Goal: Task Accomplishment & Management: Manage account settings

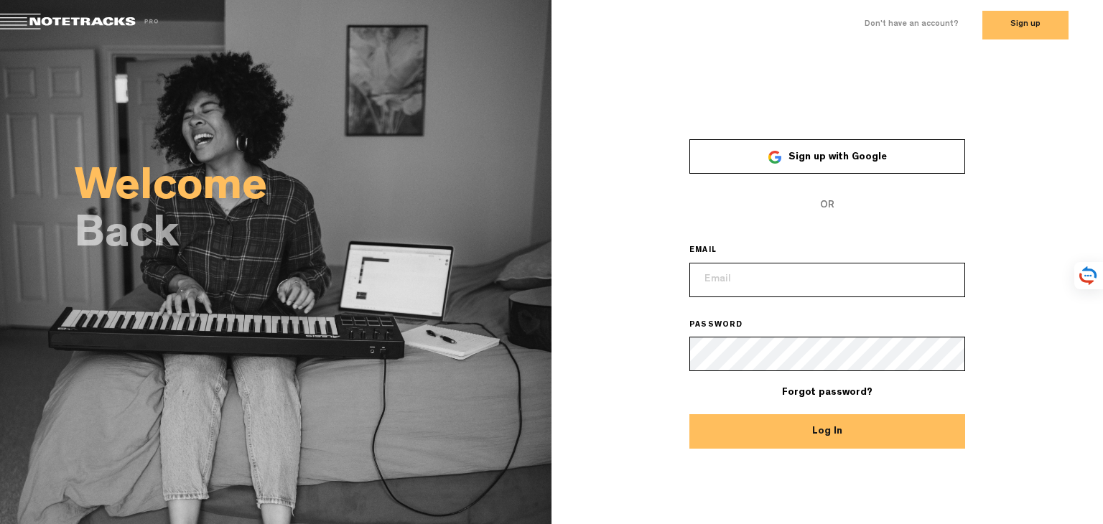
click at [751, 277] on input "email" at bounding box center [828, 280] width 276 height 34
click at [749, 277] on input "email" at bounding box center [828, 280] width 276 height 34
click at [637, 307] on div "× Sign up with Google OR EMAIL PASSWORD Forgot password? Log In" at bounding box center [828, 284] width 552 height 331
click at [722, 282] on input "email" at bounding box center [828, 280] width 276 height 34
type input "tete.recupe@gmail.com"
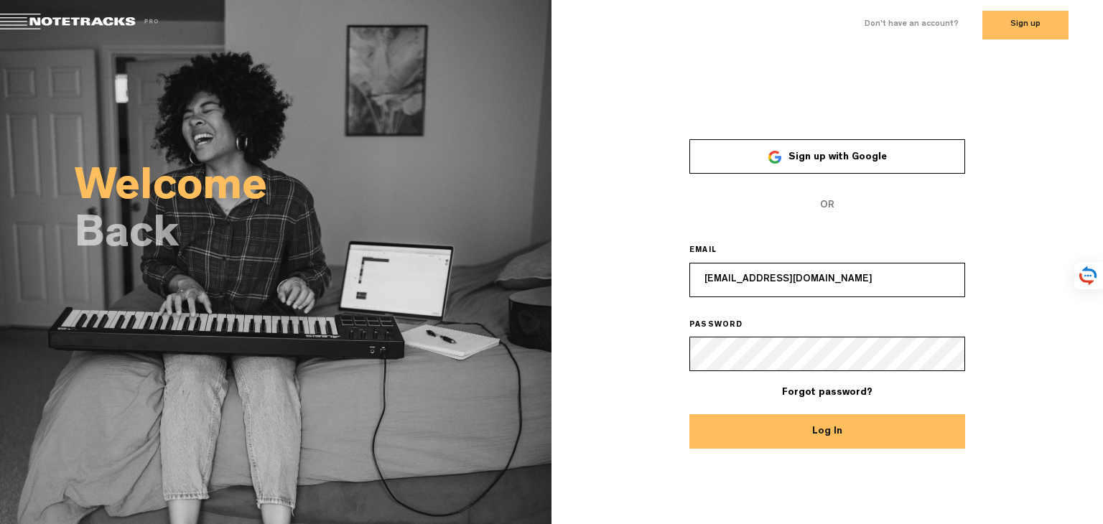
click at [690, 414] on button "Log In" at bounding box center [828, 431] width 276 height 34
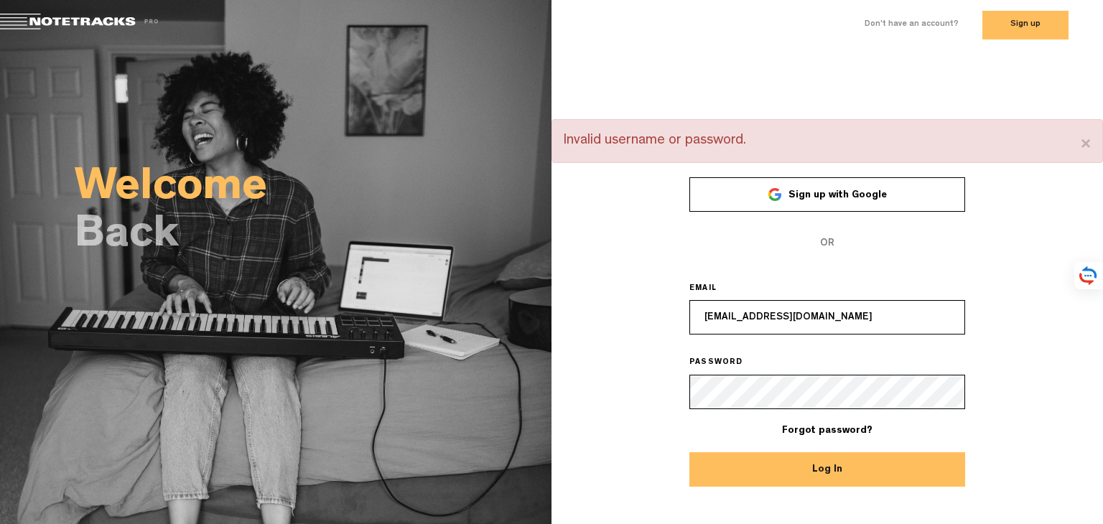
click at [566, 375] on div "× Invalid username or password. Sign up with Google OR EMAIL tete.recupe@gmail.…" at bounding box center [828, 303] width 552 height 369
click at [690, 453] on button "Log In" at bounding box center [828, 470] width 276 height 34
click at [840, 190] on span "Sign up with Google" at bounding box center [838, 195] width 98 height 10
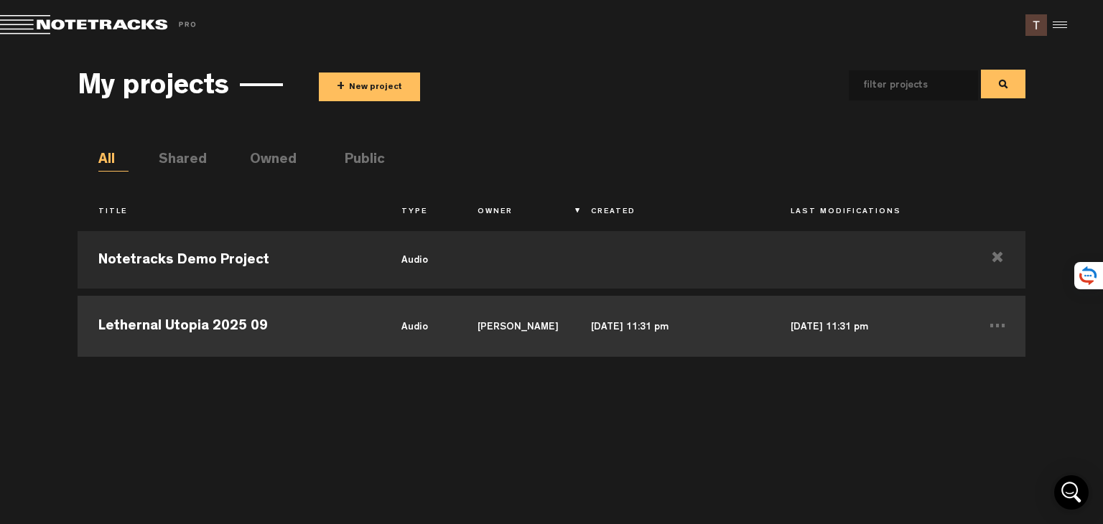
click at [220, 323] on td "Lethernal Utopia 2025 09" at bounding box center [230, 324] width 304 height 65
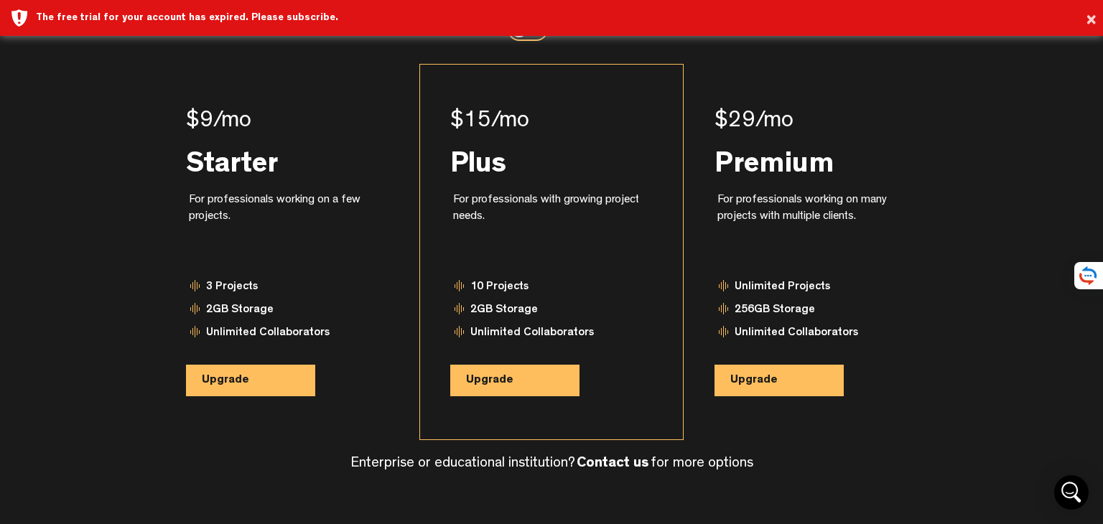
scroll to position [126, 0]
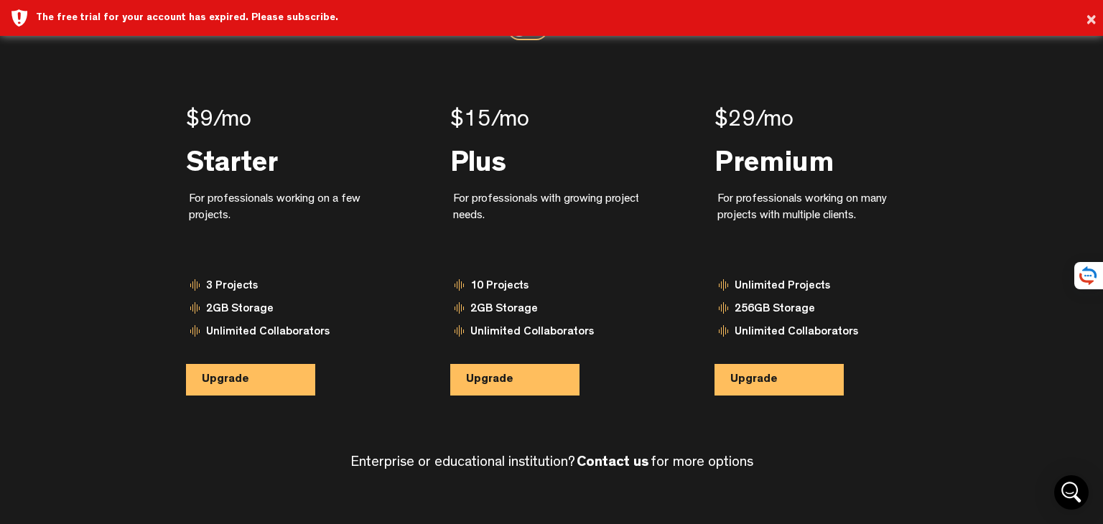
drag, startPoint x: 428, startPoint y: 455, endPoint x: 533, endPoint y: 455, distance: 104.9
click at [523, 455] on h4 "Enterprise or educational institution? Contact us for more options" at bounding box center [552, 463] width 403 height 16
click at [533, 455] on h4 "Enterprise or educational institution? Contact us for more options" at bounding box center [552, 463] width 403 height 16
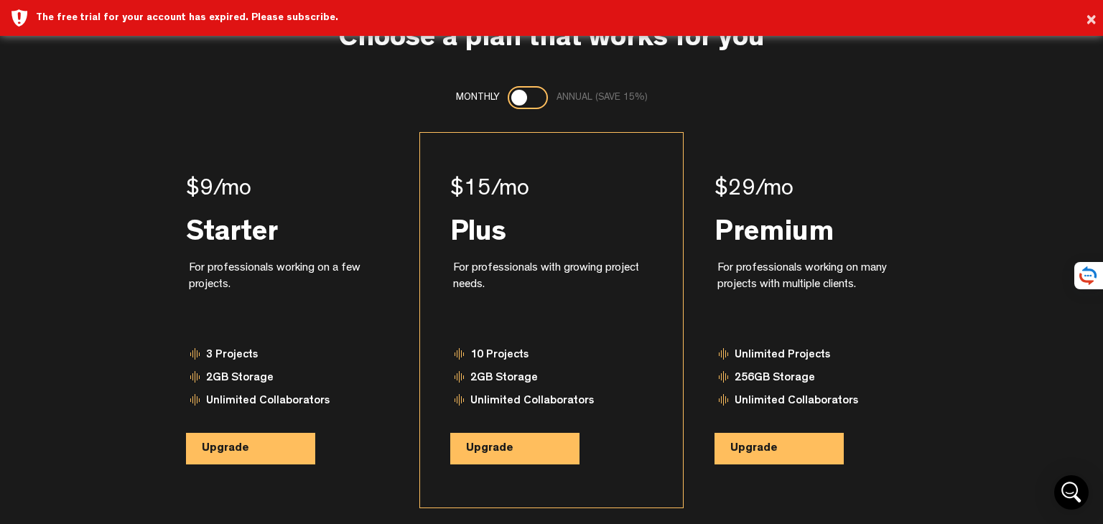
scroll to position [0, 0]
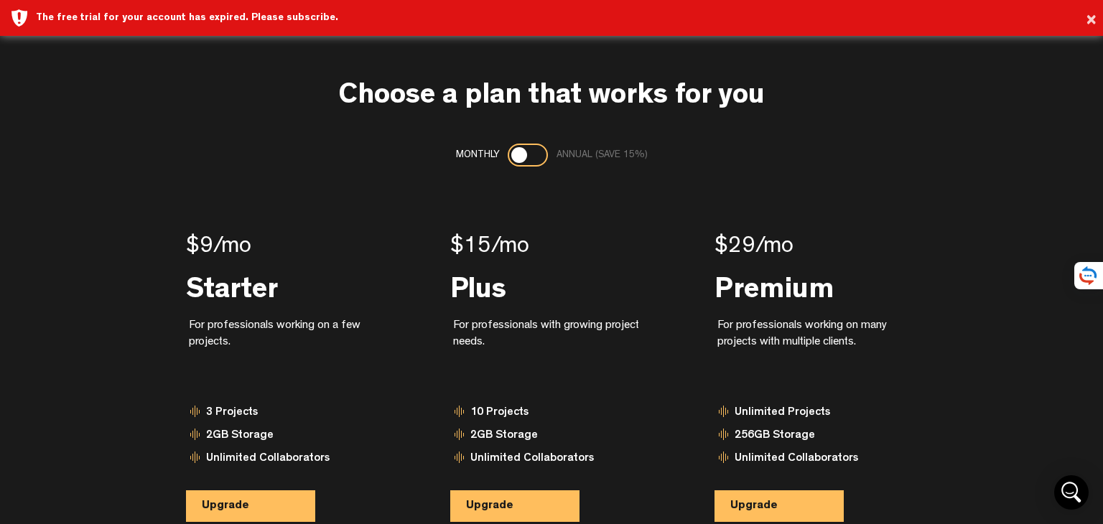
click at [520, 153] on div at bounding box center [519, 155] width 16 height 16
click at [529, 153] on div at bounding box center [537, 155] width 16 height 16
click at [529, 153] on div at bounding box center [528, 155] width 40 height 23
click at [529, 153] on div at bounding box center [537, 155] width 16 height 16
click at [529, 153] on div at bounding box center [528, 155] width 40 height 23
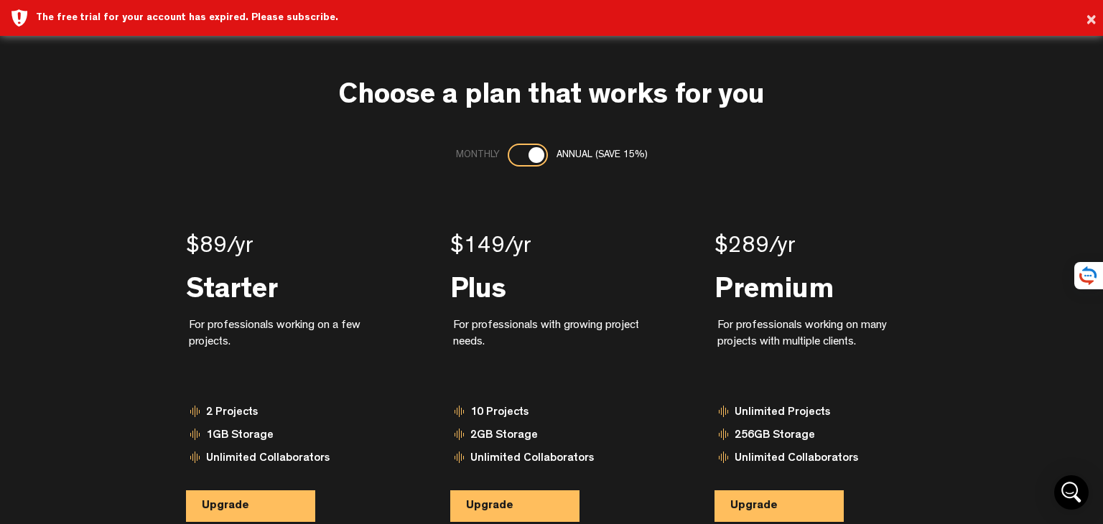
click at [529, 153] on div at bounding box center [537, 155] width 16 height 16
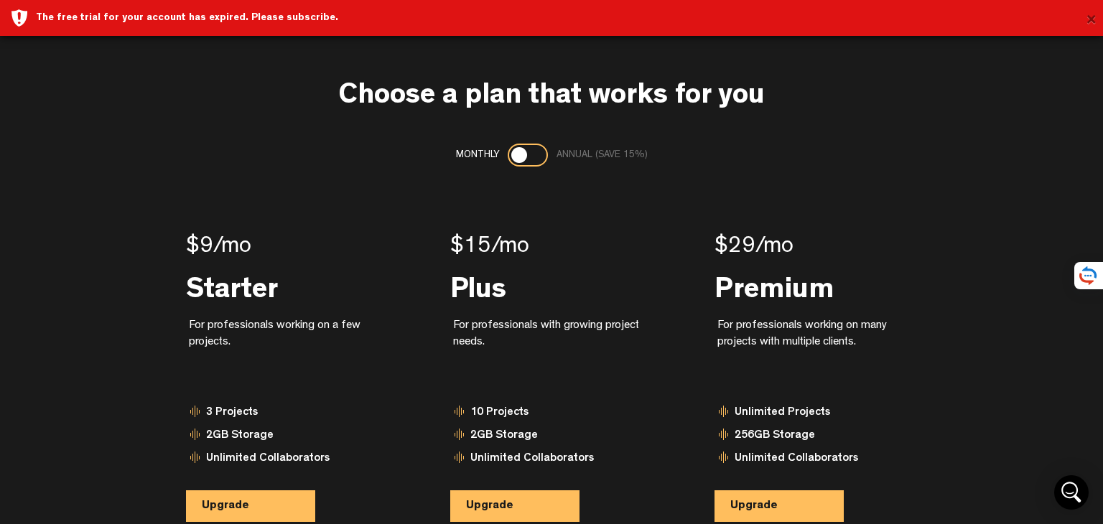
click at [1089, 21] on button "×" at bounding box center [1091, 20] width 11 height 29
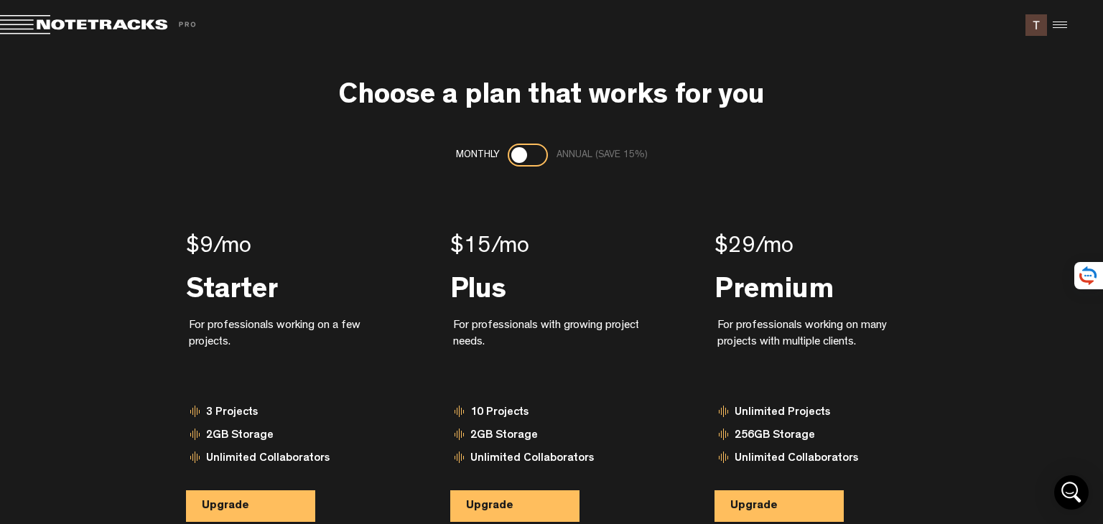
click at [1070, 22] on md-toolbar "Exit Project Share project Save project" at bounding box center [551, 25] width 1103 height 50
click at [1063, 22] on div at bounding box center [1058, 25] width 22 height 22
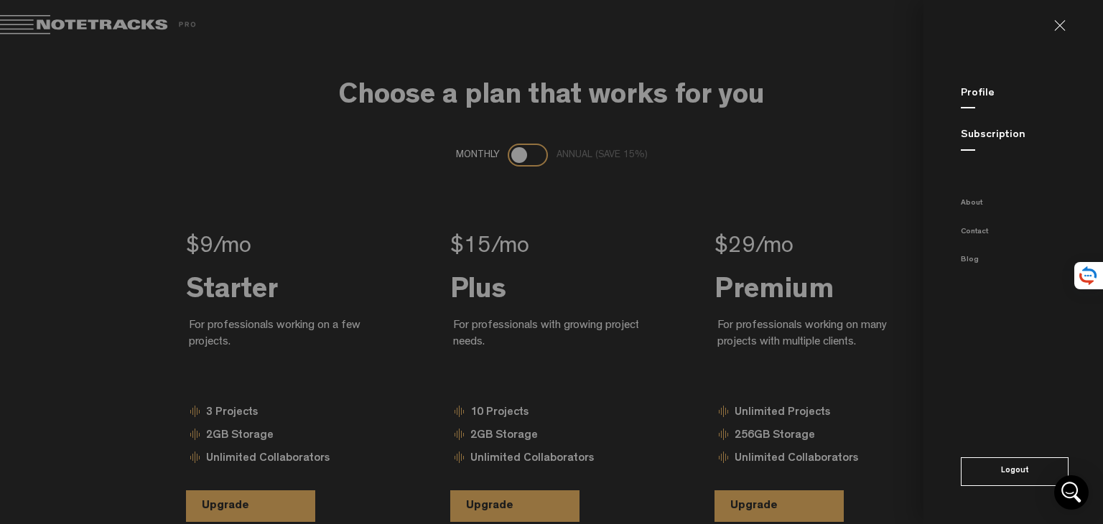
click at [969, 93] on link "Profile" at bounding box center [978, 93] width 34 height 11
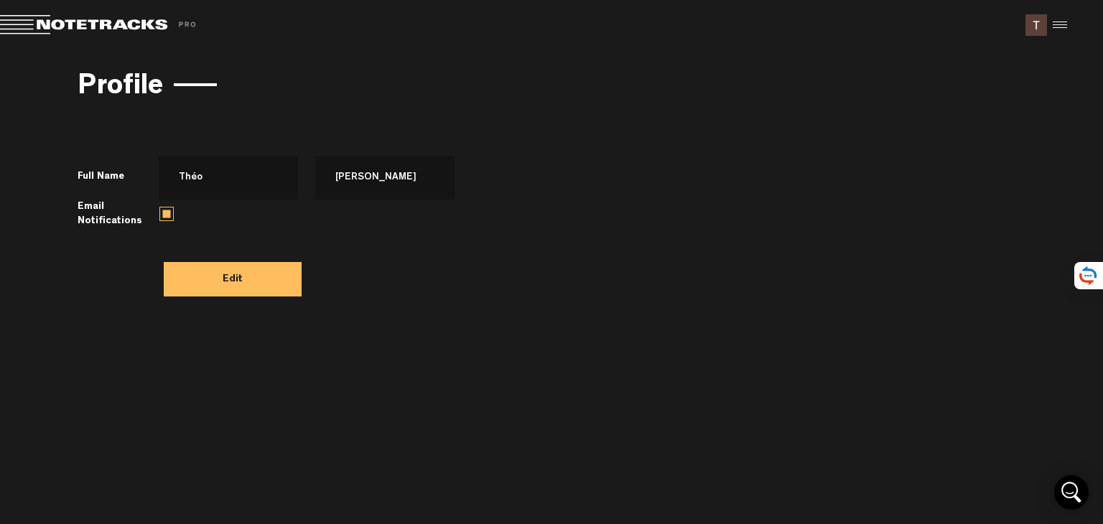
click at [34, 24] on span at bounding box center [100, 25] width 201 height 20
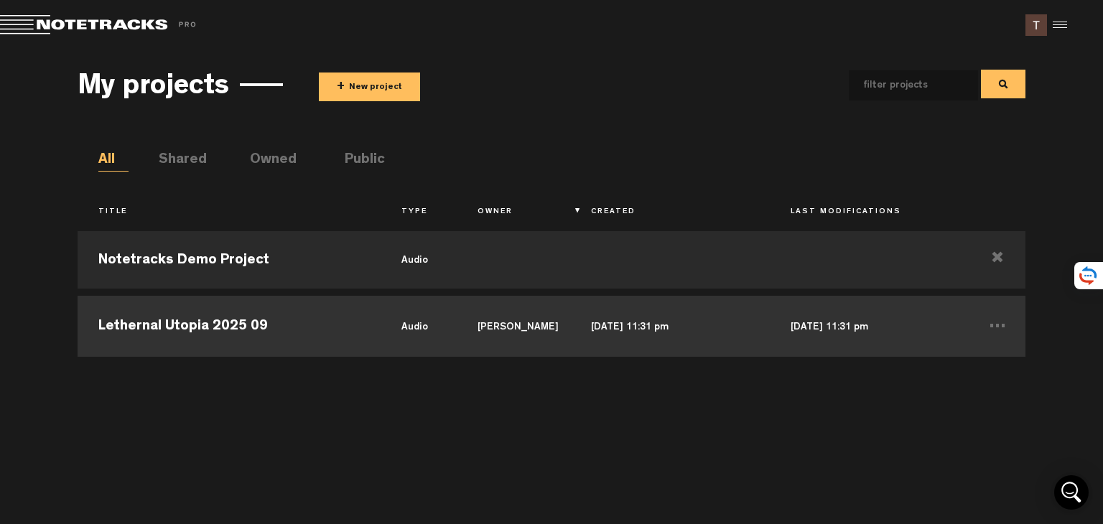
click at [260, 319] on td "Lethernal Utopia 2025 09" at bounding box center [230, 324] width 304 height 65
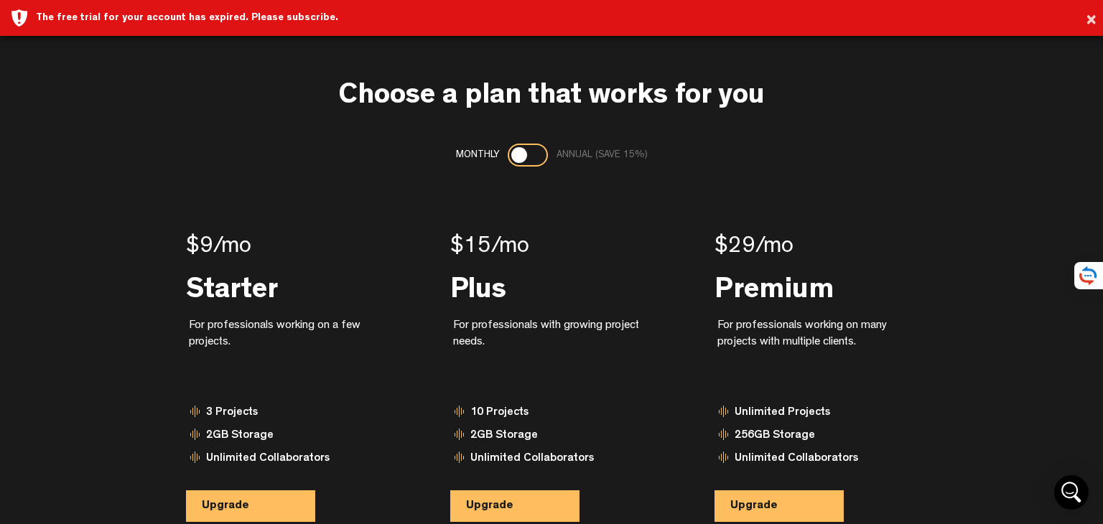
click at [1101, 24] on div "× The free trial for your account has expired. Please subscribe." at bounding box center [551, 18] width 1103 height 36
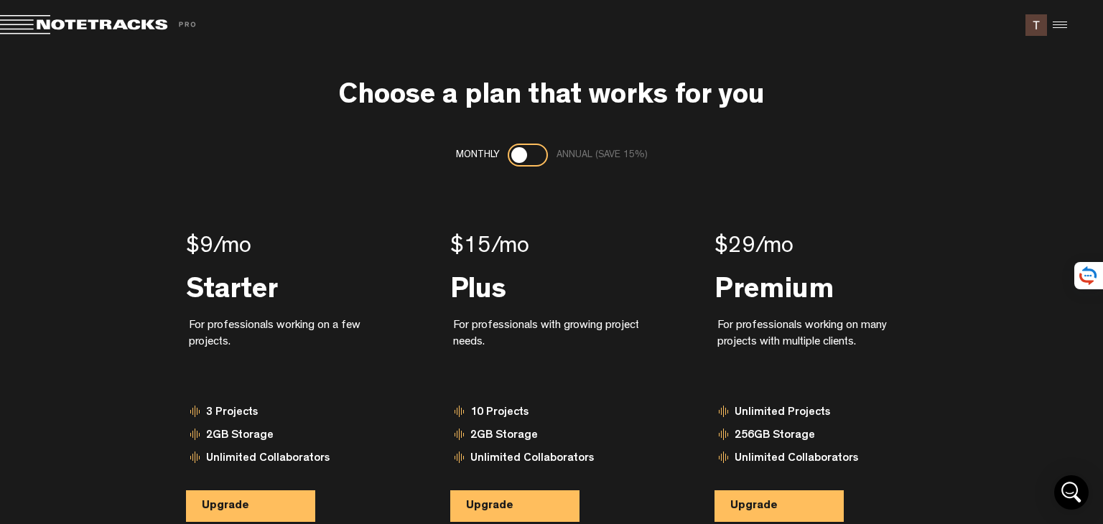
click at [1065, 24] on div at bounding box center [1058, 25] width 22 height 22
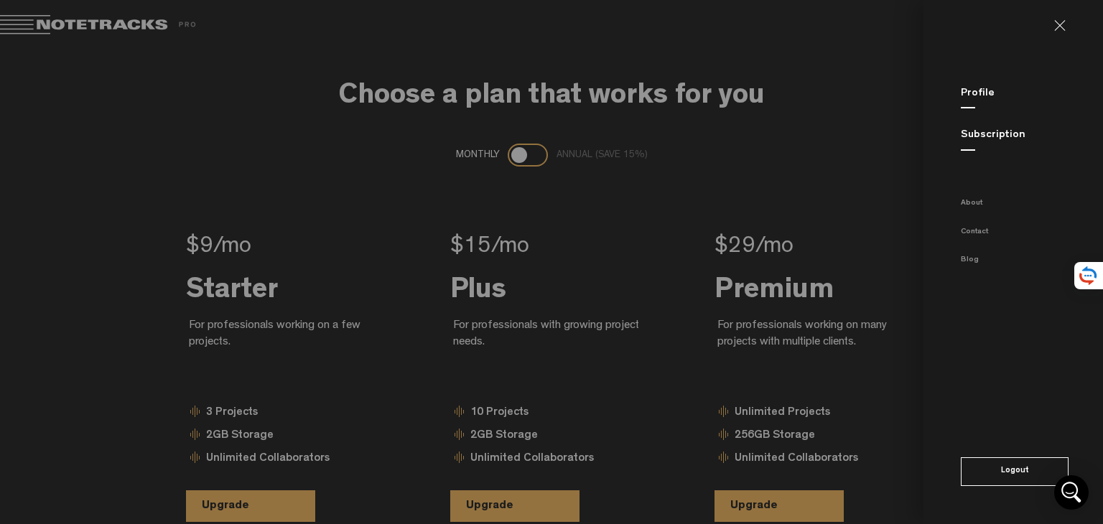
click at [1062, 23] on link at bounding box center [1066, 25] width 23 height 11
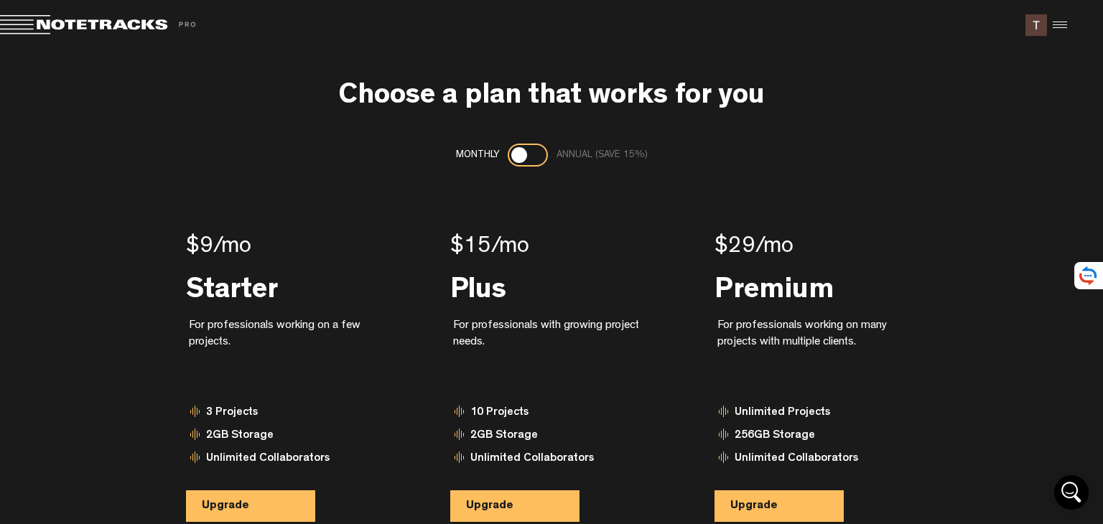
click at [188, 24] on span at bounding box center [100, 25] width 201 height 20
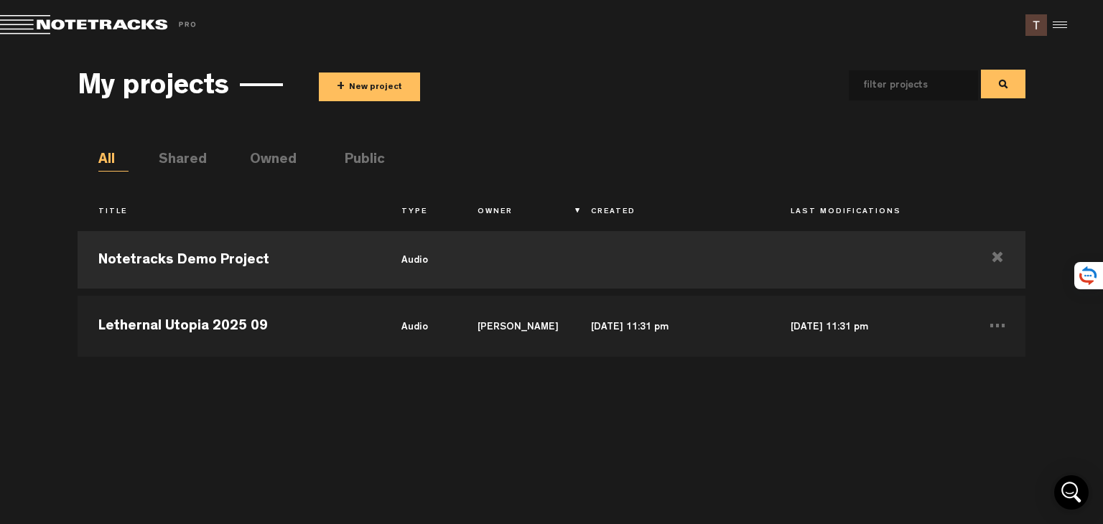
click at [1060, 19] on div at bounding box center [1058, 25] width 22 height 22
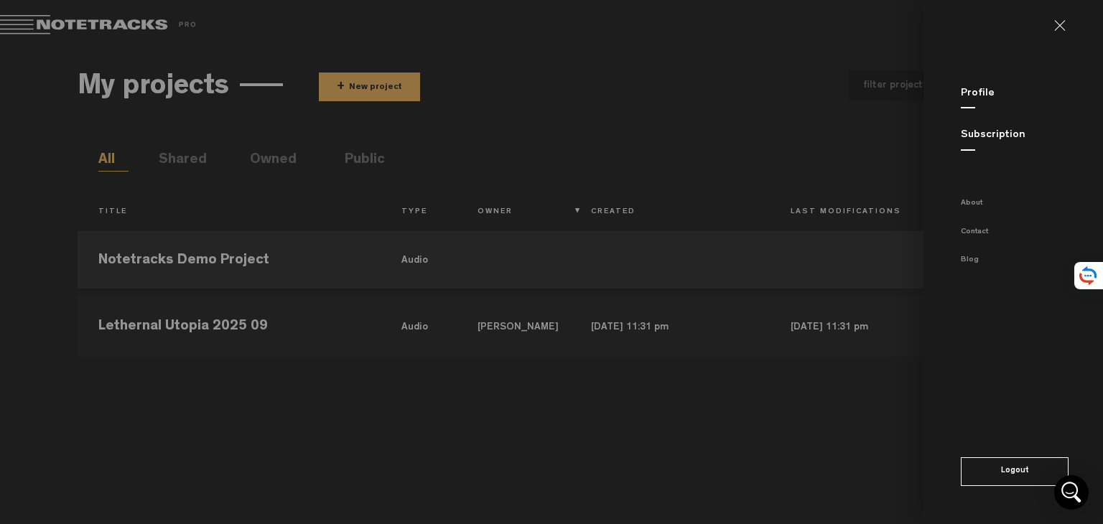
click at [341, 440] on md-backdrop at bounding box center [551, 262] width 1103 height 524
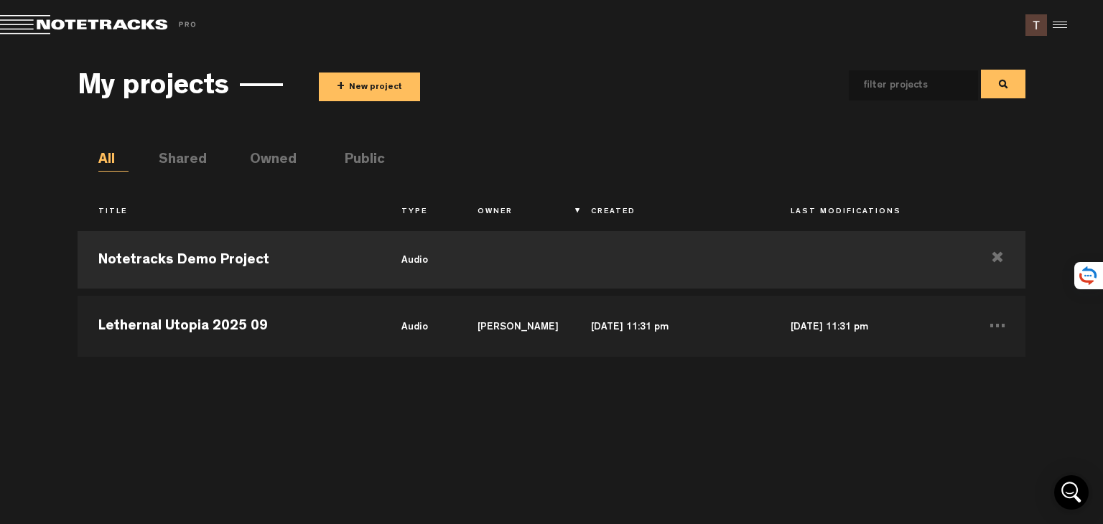
click at [358, 93] on button "+ New project" at bounding box center [369, 87] width 101 height 29
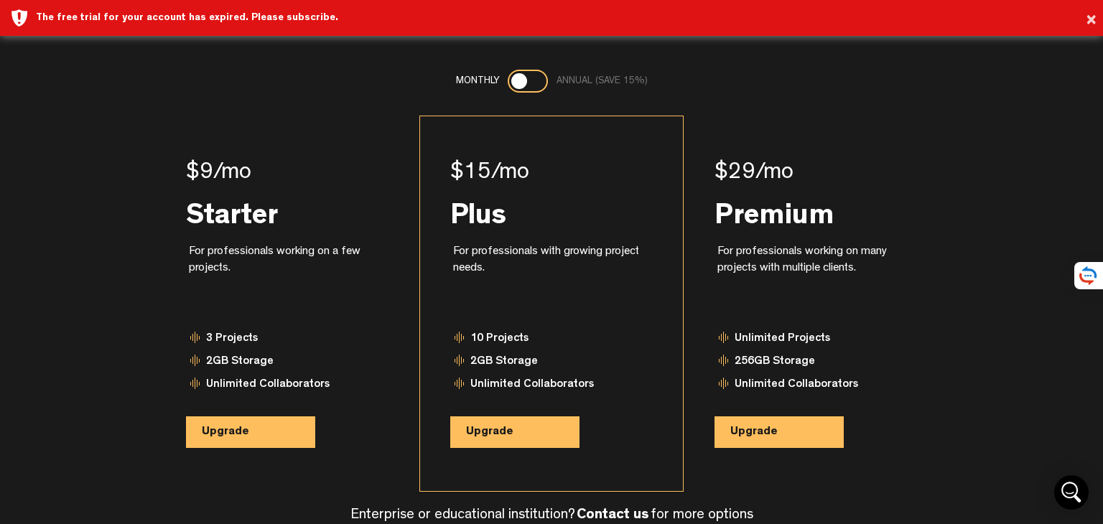
scroll to position [126, 0]
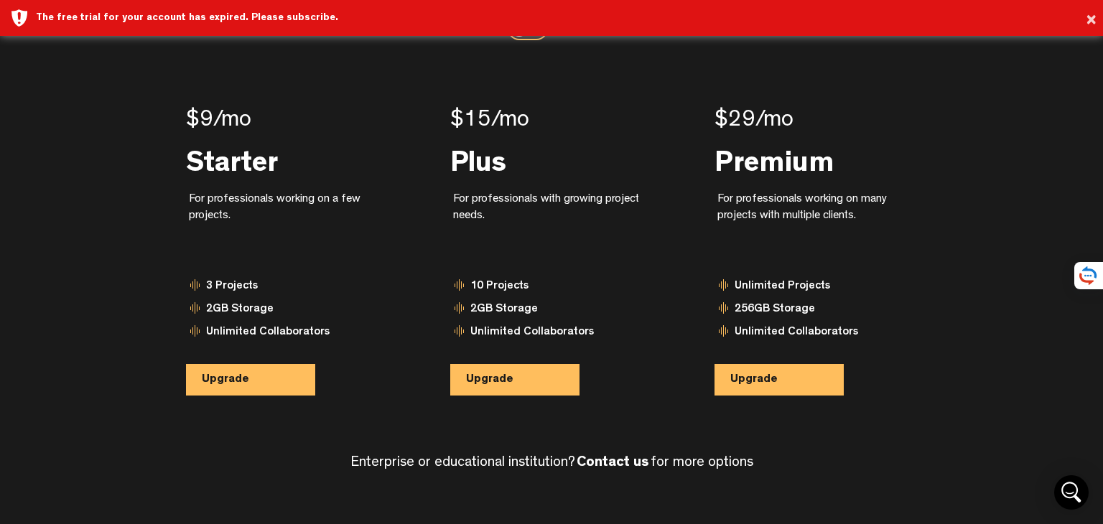
drag, startPoint x: 414, startPoint y: 463, endPoint x: 567, endPoint y: 469, distance: 153.1
click at [567, 469] on h4 "Enterprise or educational institution? Contact us for more options" at bounding box center [552, 463] width 403 height 16
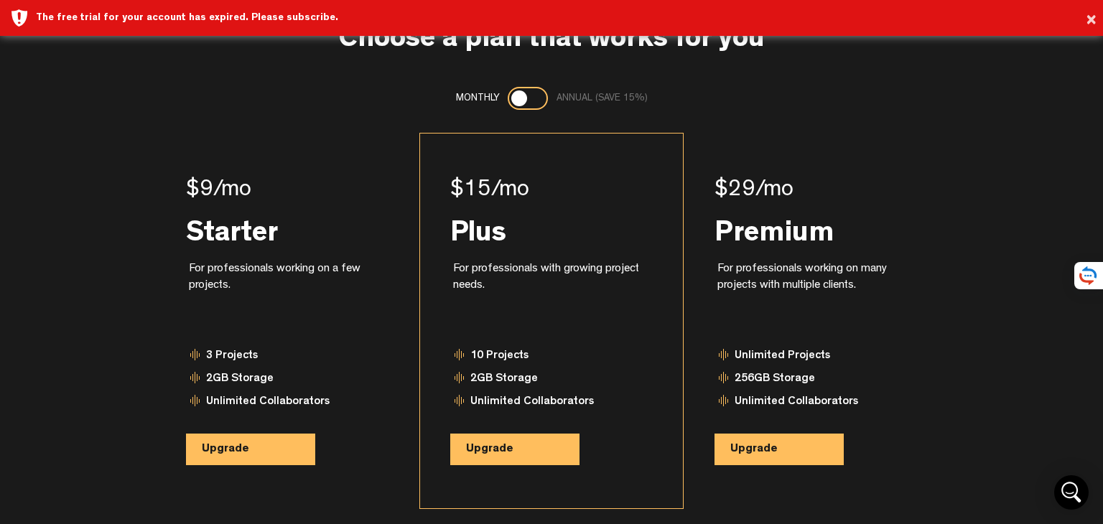
scroll to position [0, 0]
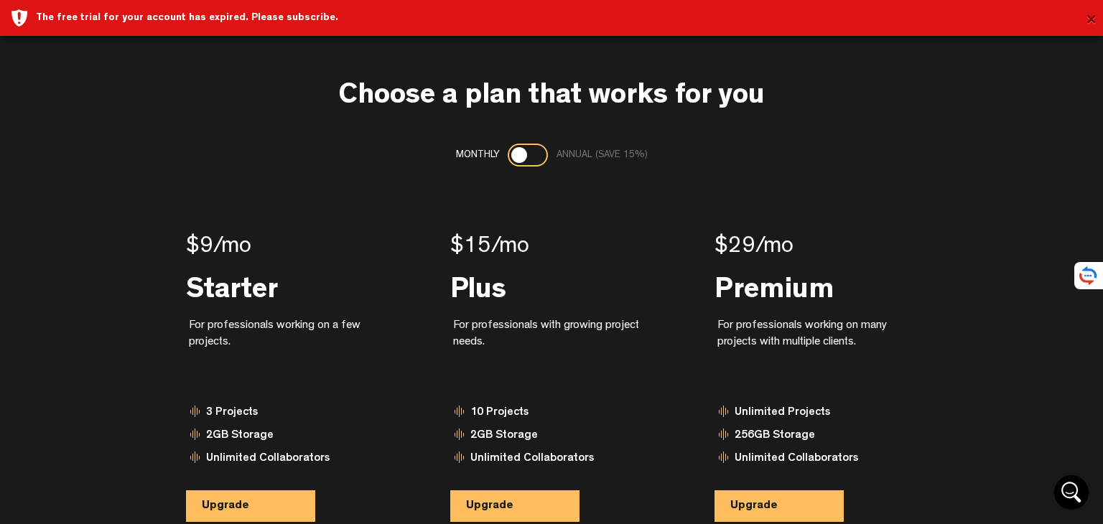
click at [1088, 25] on button "×" at bounding box center [1091, 20] width 11 height 29
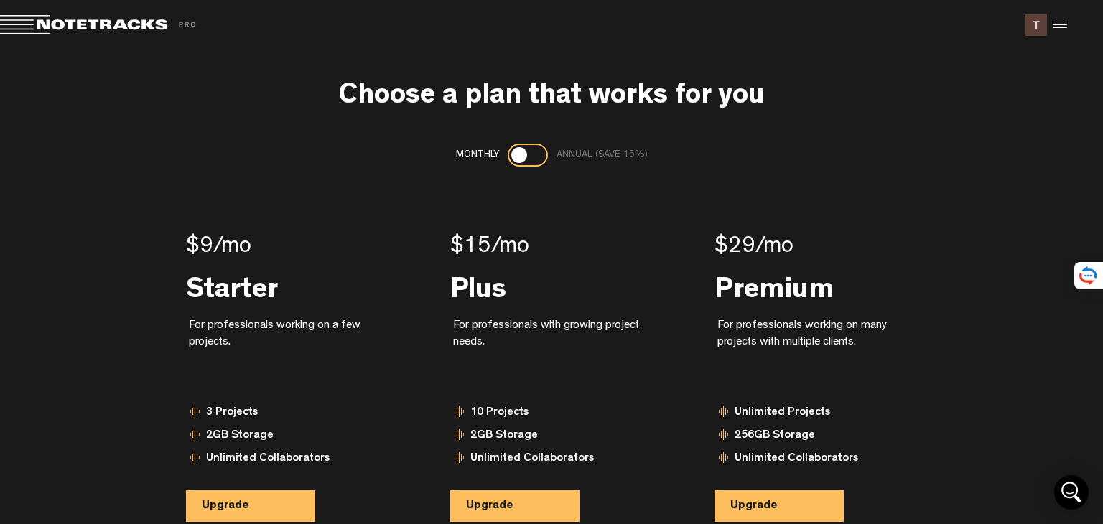
click at [1063, 22] on div at bounding box center [1058, 25] width 22 height 22
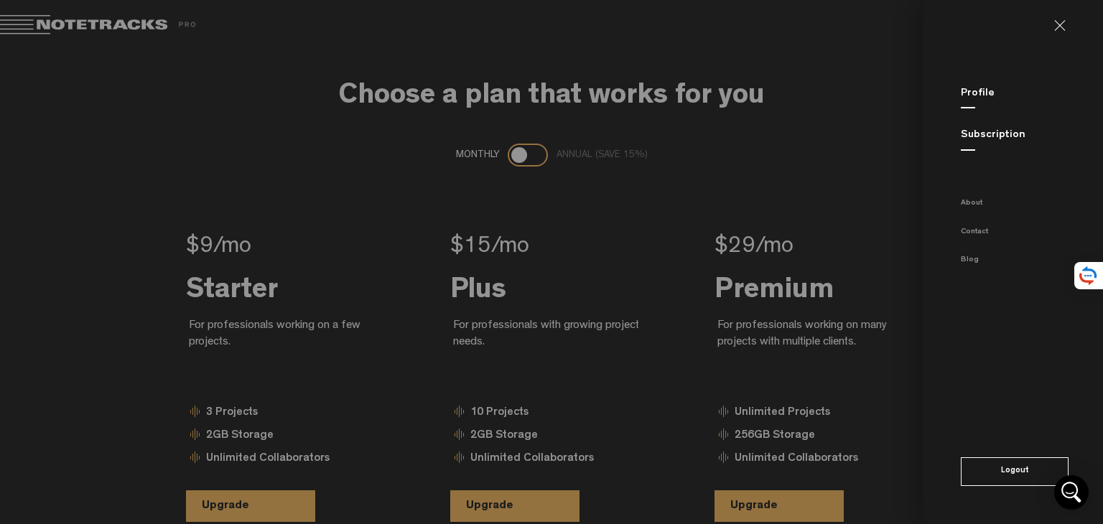
click at [965, 130] on link "Subscription" at bounding box center [993, 135] width 65 height 11
click at [965, 131] on link "Subscription" at bounding box center [993, 135] width 65 height 11
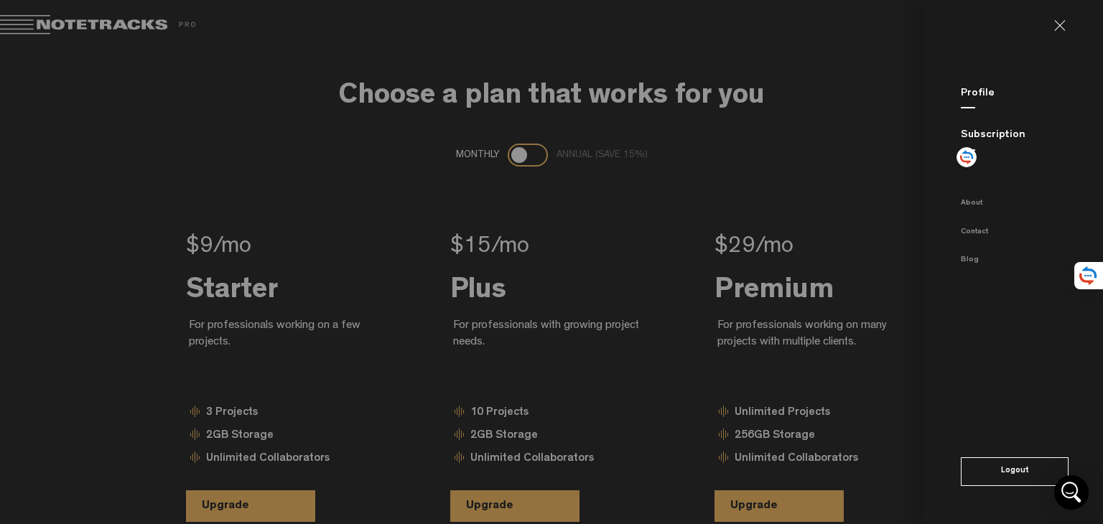
drag, startPoint x: 398, startPoint y: 25, endPoint x: 370, endPoint y: 27, distance: 28.1
click at [397, 25] on md-backdrop at bounding box center [551, 262] width 1103 height 524
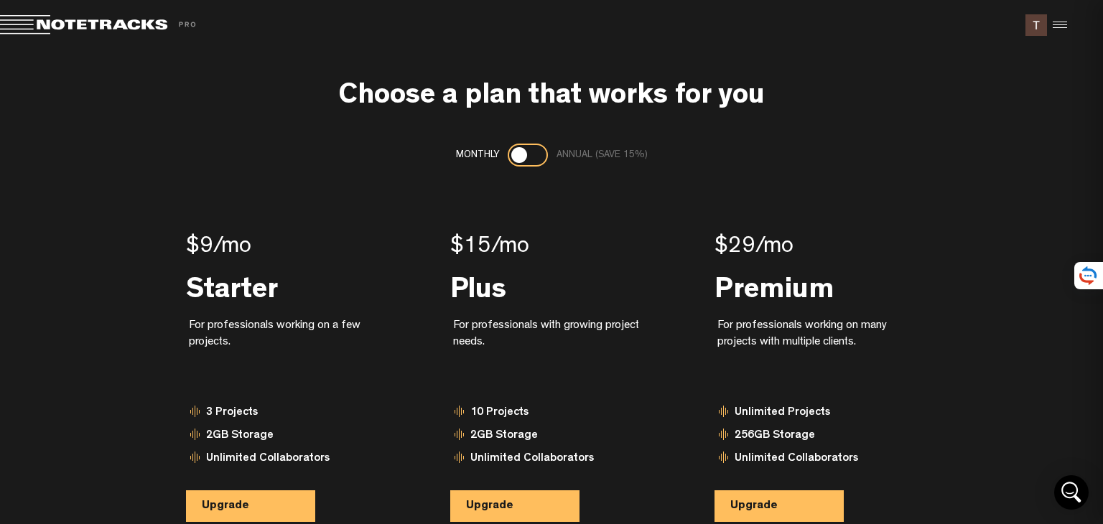
click at [34, 24] on span at bounding box center [100, 25] width 201 height 20
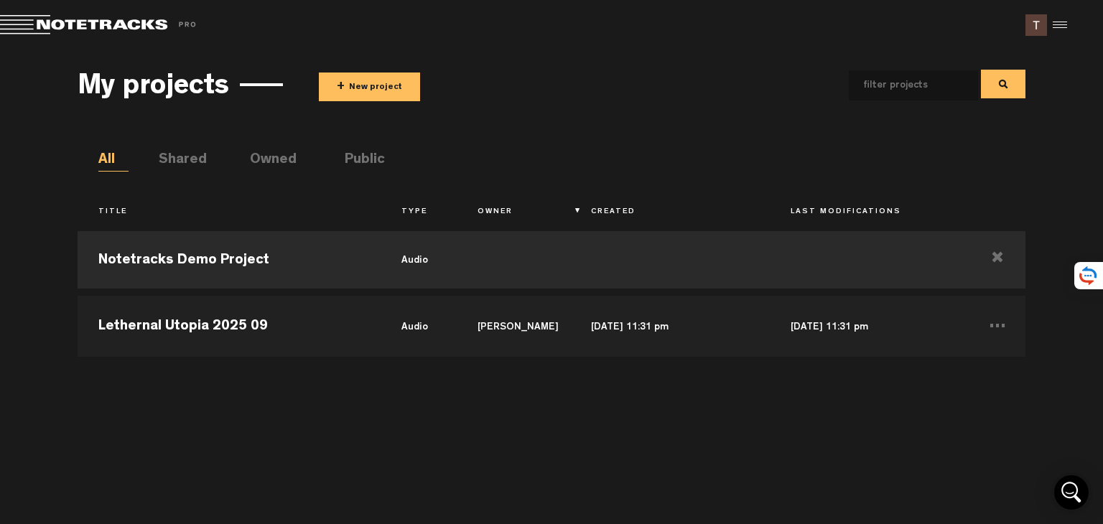
click at [275, 159] on li "Owned" at bounding box center [265, 161] width 30 height 22
click at [222, 158] on ul "All Shared Owned Public" at bounding box center [562, 161] width 928 height 22
click at [188, 159] on li "Shared" at bounding box center [174, 161] width 30 height 22
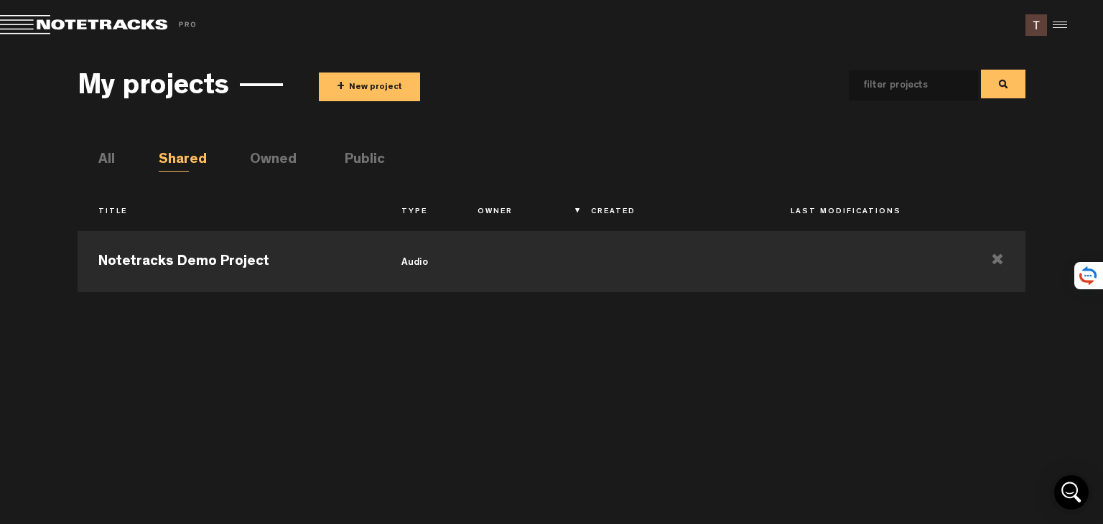
click at [121, 158] on li "All" at bounding box center [113, 161] width 30 height 22
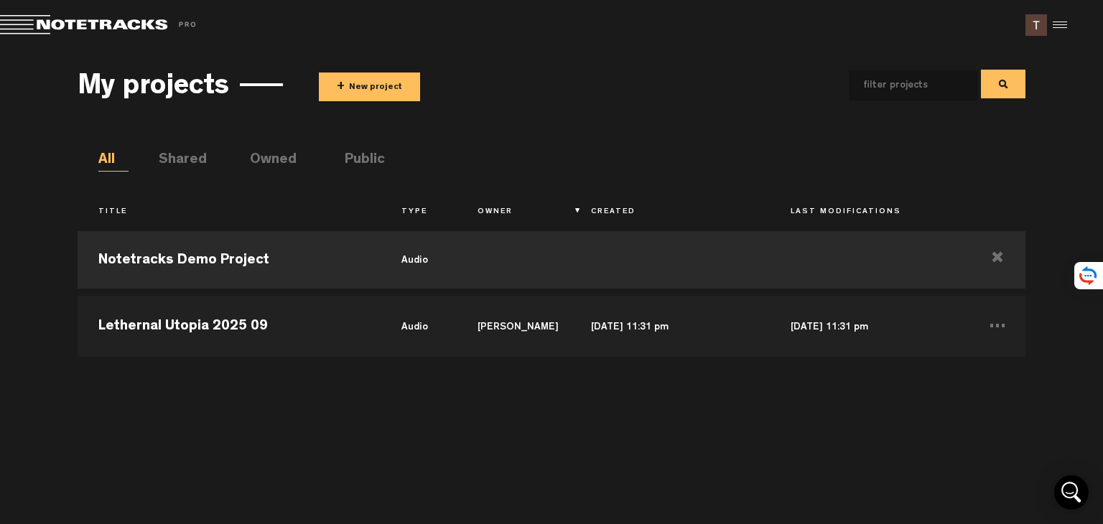
click at [177, 157] on li "Shared" at bounding box center [174, 161] width 30 height 22
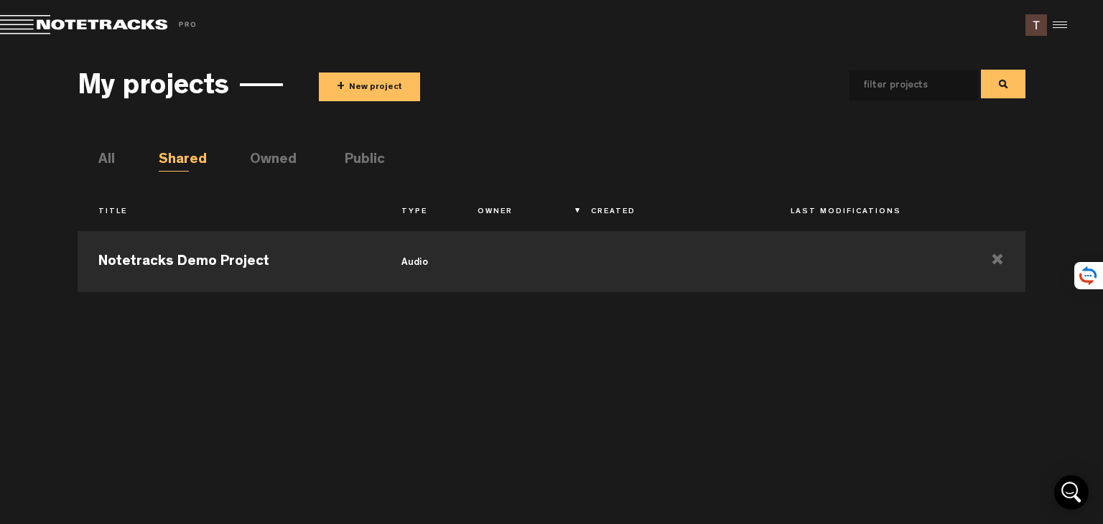
click at [251, 150] on div "My projects + New project All Shared Owned Public Title Type Owner Created Last…" at bounding box center [552, 284] width 949 height 452
click at [250, 159] on li "Owned" at bounding box center [265, 161] width 30 height 22
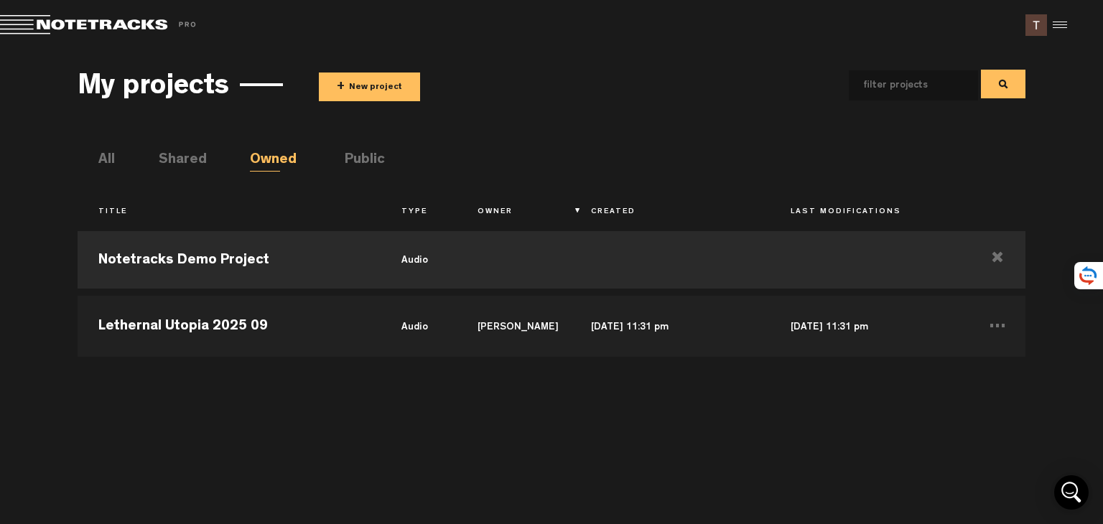
click at [369, 155] on li "Public" at bounding box center [360, 161] width 30 height 22
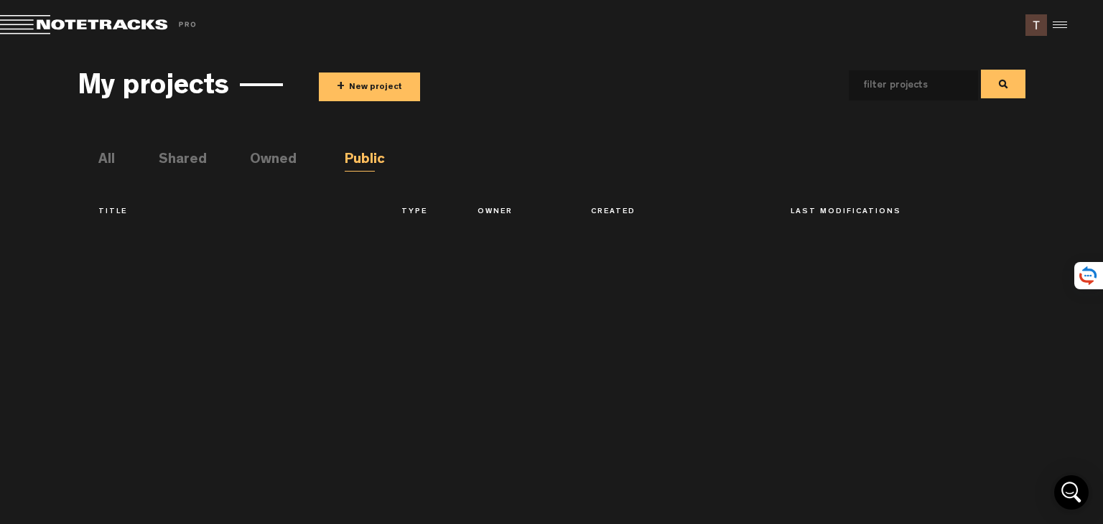
click at [338, 87] on span "+" at bounding box center [341, 87] width 8 height 17
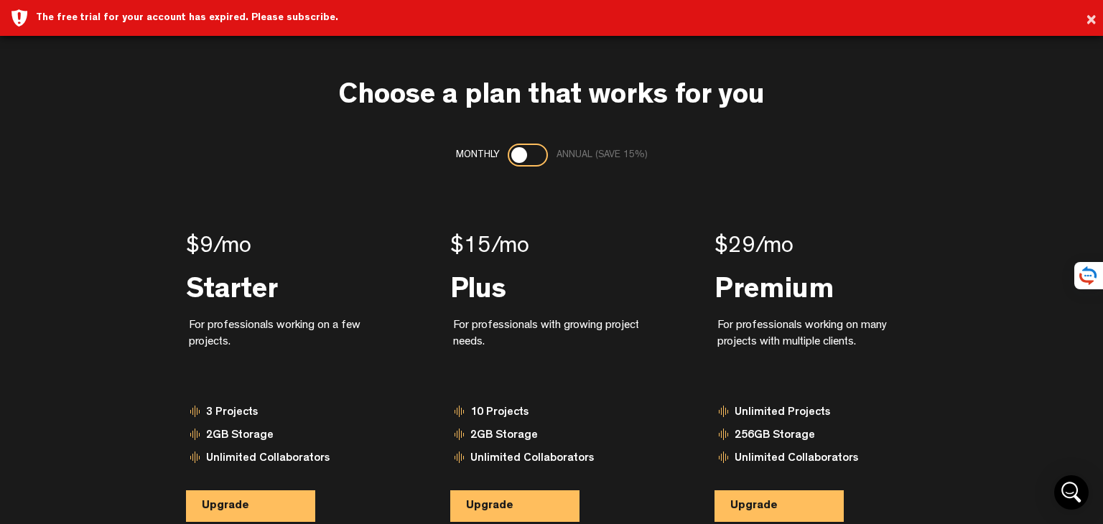
drag, startPoint x: 1103, startPoint y: 9, endPoint x: 1095, endPoint y: 15, distance: 9.7
click at [1102, 9] on div "× The free trial for your account has expired. Please subscribe." at bounding box center [551, 18] width 1103 height 36
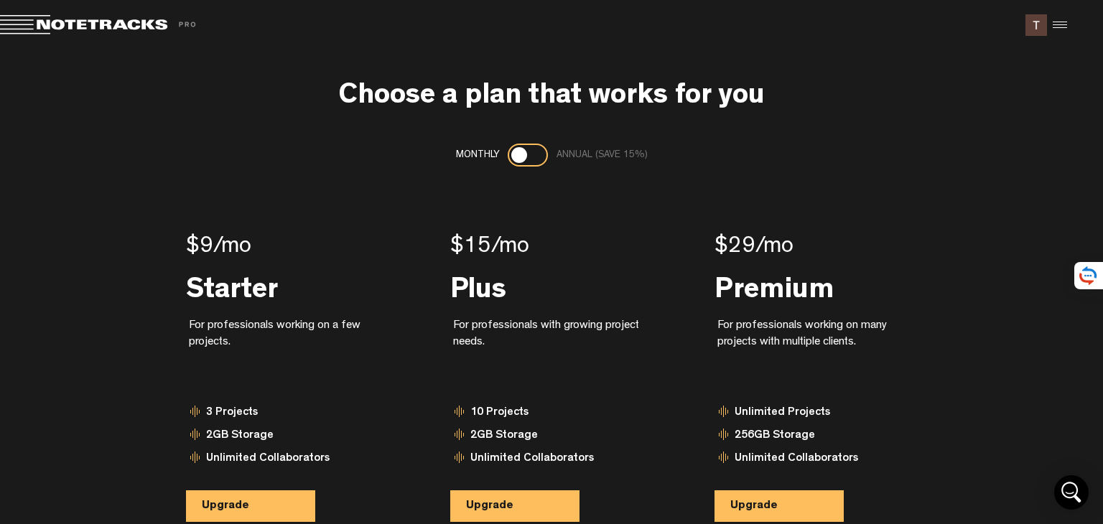
click at [1095, 17] on button "×" at bounding box center [1091, 20] width 11 height 29
click at [1053, 21] on div at bounding box center [1058, 25] width 22 height 22
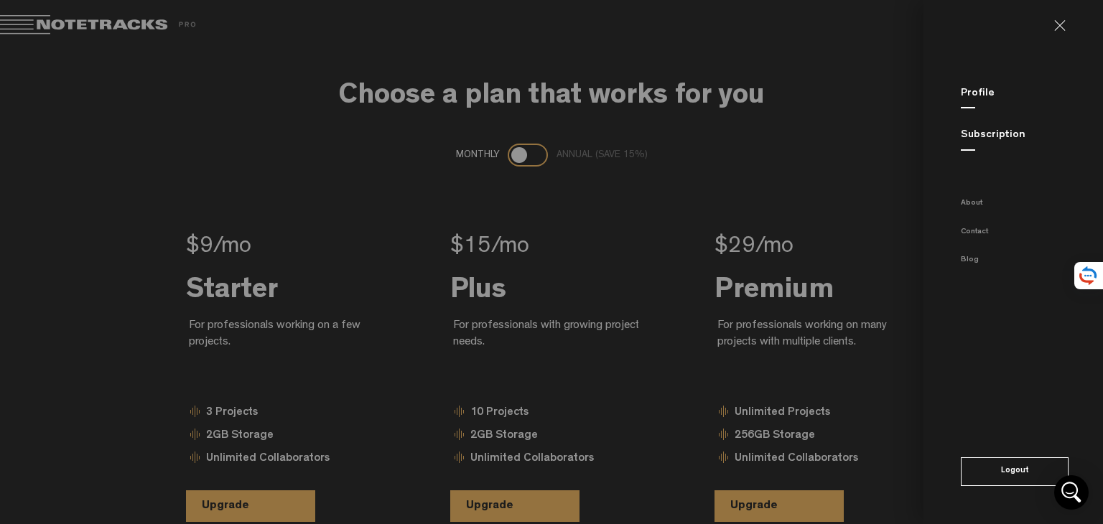
click at [1043, 35] on md-sidenav "Profile Subscription About Contact Blog Logout" at bounding box center [1014, 262] width 180 height 524
click at [973, 96] on link "Profile" at bounding box center [978, 93] width 34 height 11
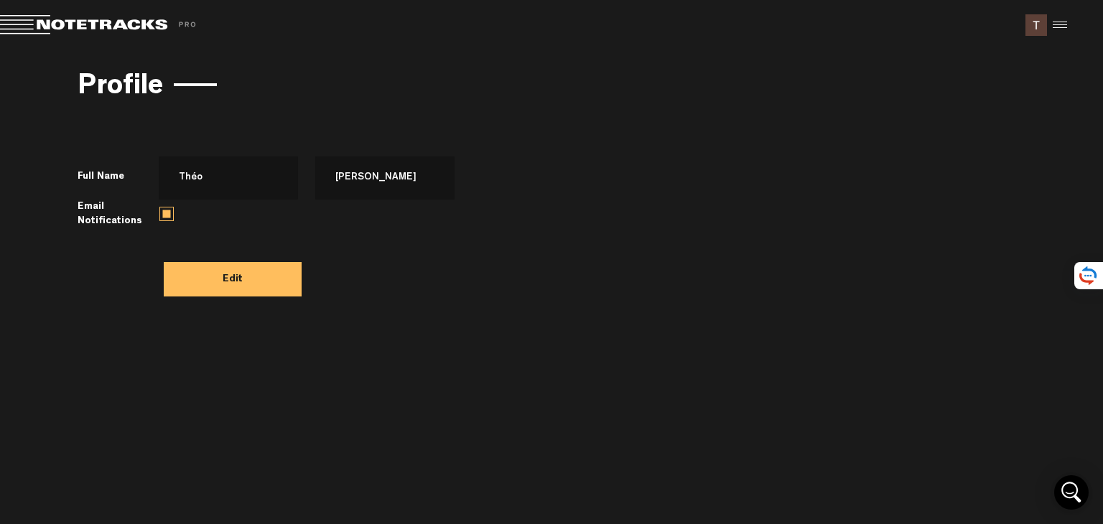
click at [261, 267] on button "Edit" at bounding box center [233, 279] width 138 height 34
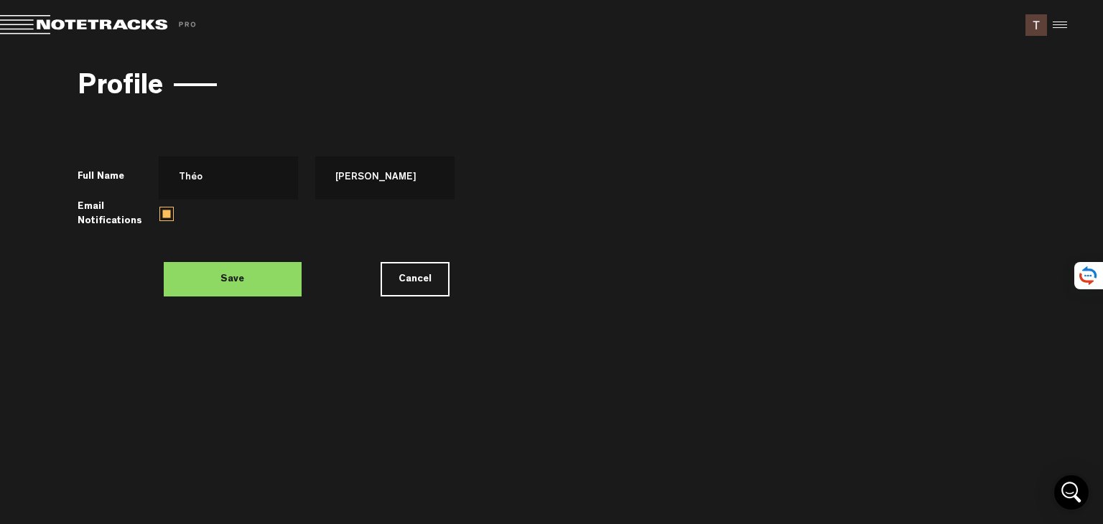
click at [426, 289] on button "Cancel" at bounding box center [415, 279] width 69 height 34
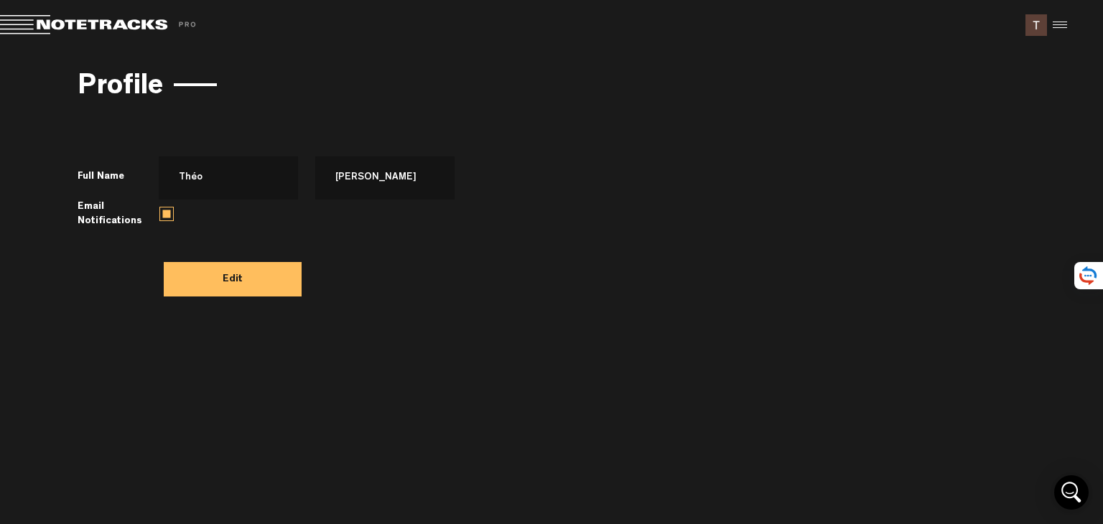
click at [170, 216] on label at bounding box center [166, 214] width 14 height 14
click at [0, 0] on input "checkbox" at bounding box center [0, 0] width 0 height 0
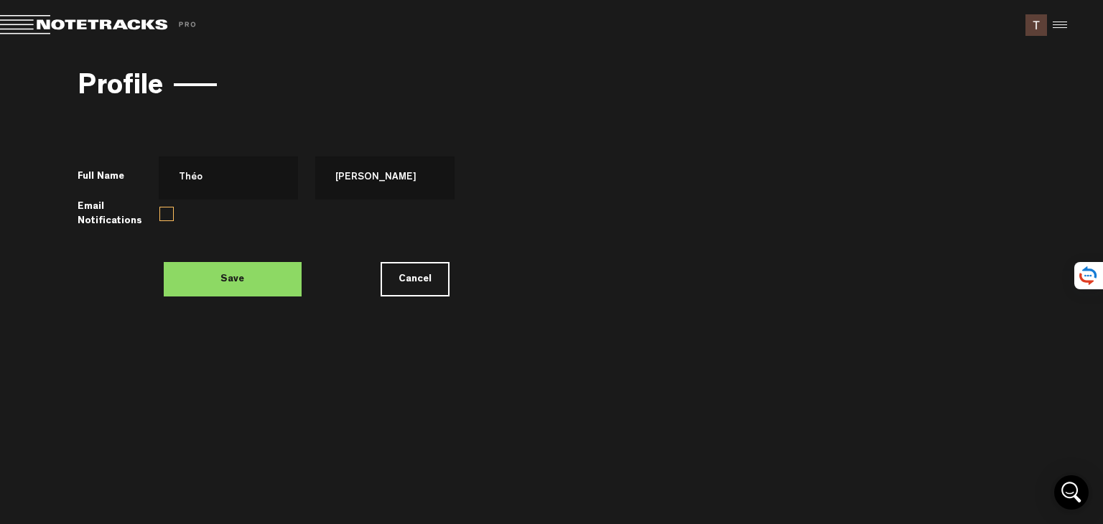
drag, startPoint x: 239, startPoint y: 269, endPoint x: 238, endPoint y: 277, distance: 8.0
click at [238, 269] on button "Save" at bounding box center [233, 279] width 138 height 34
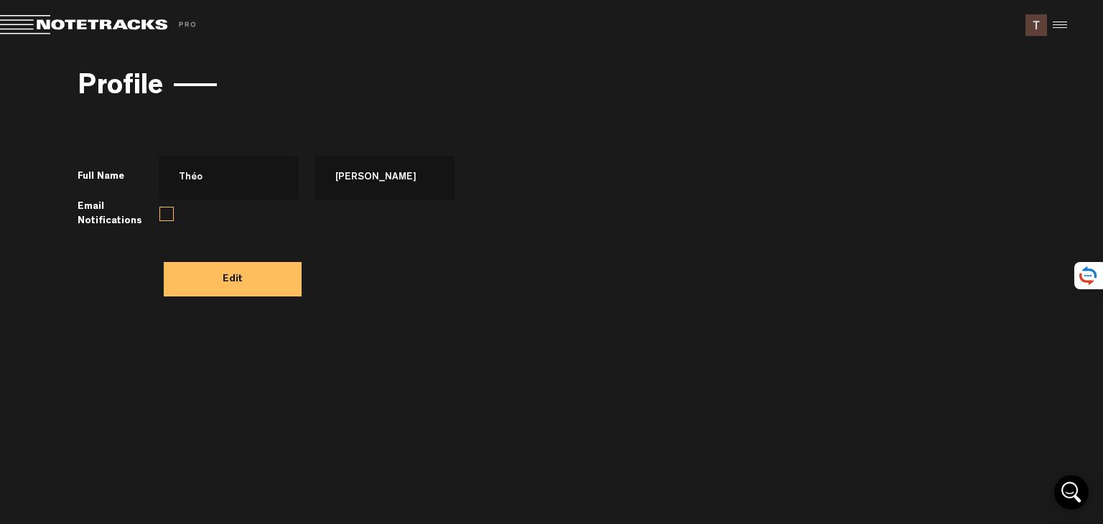
click at [1057, 17] on div at bounding box center [1058, 25] width 22 height 22
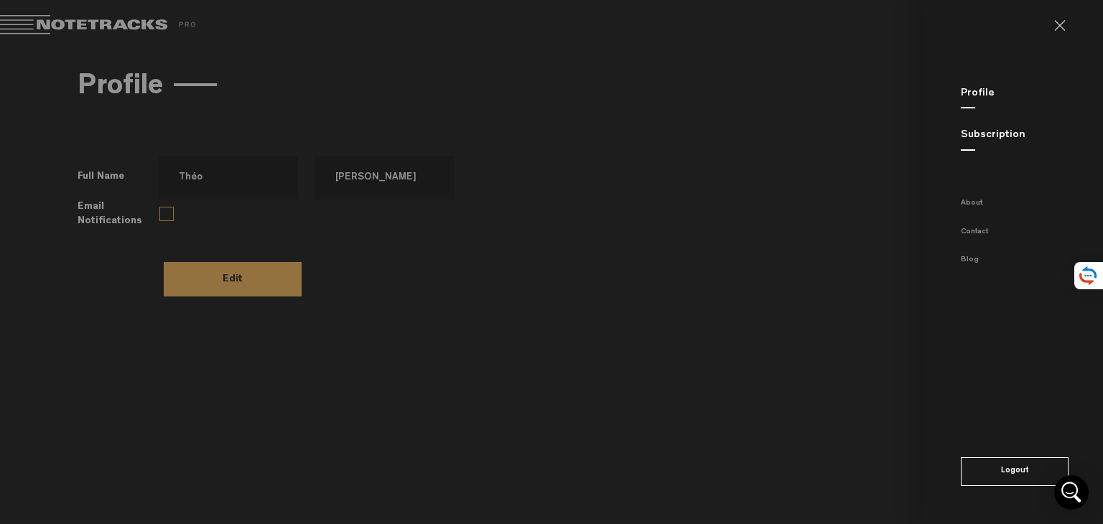
click at [1065, 29] on link at bounding box center [1066, 25] width 23 height 11
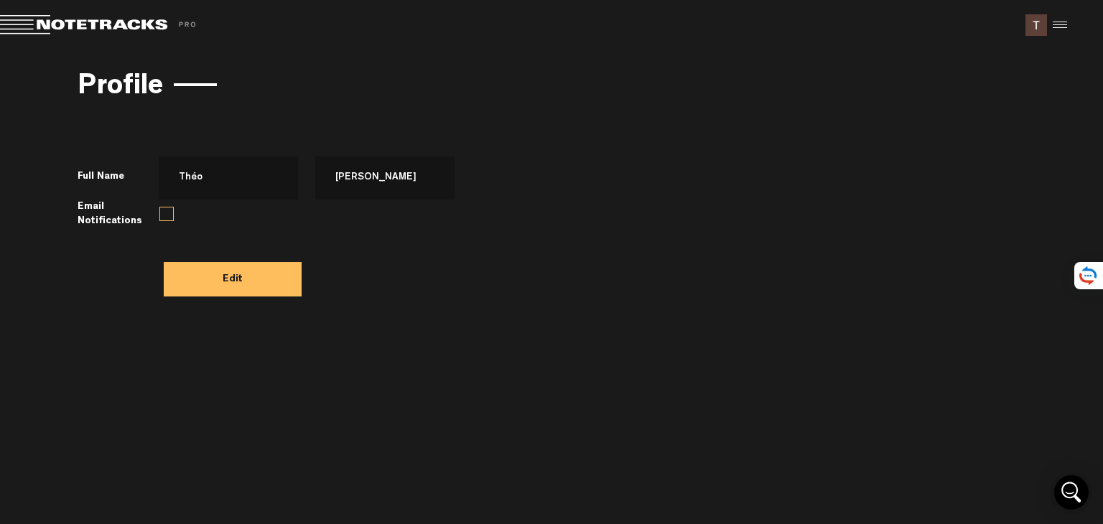
click at [142, 87] on h3 "Profile" at bounding box center [120, 89] width 85 height 32
drag, startPoint x: 29, startPoint y: 21, endPoint x: 43, endPoint y: 22, distance: 14.4
click at [28, 22] on span at bounding box center [100, 25] width 201 height 20
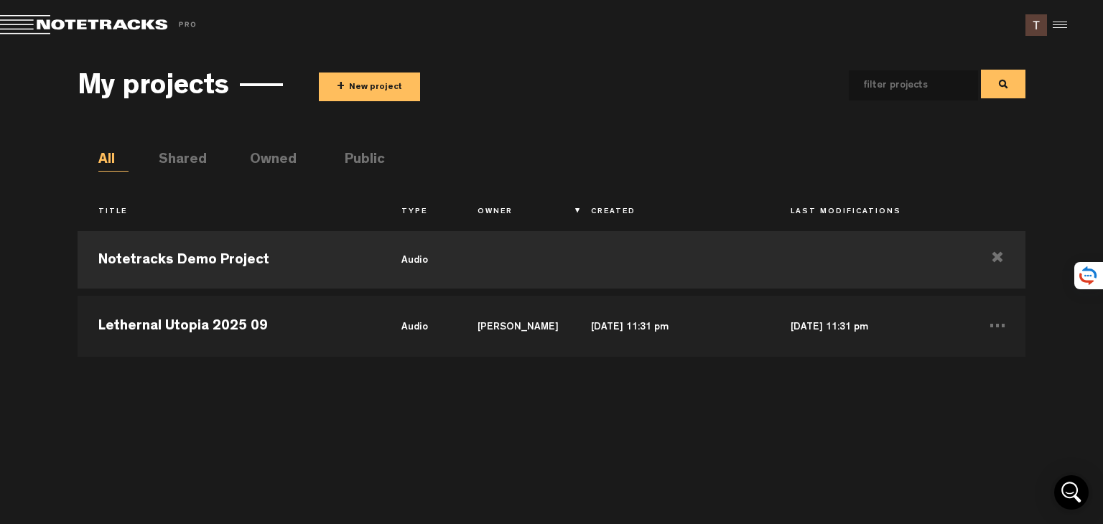
click at [1031, 22] on img at bounding box center [1037, 25] width 22 height 22
click at [1067, 20] on div at bounding box center [1058, 25] width 22 height 22
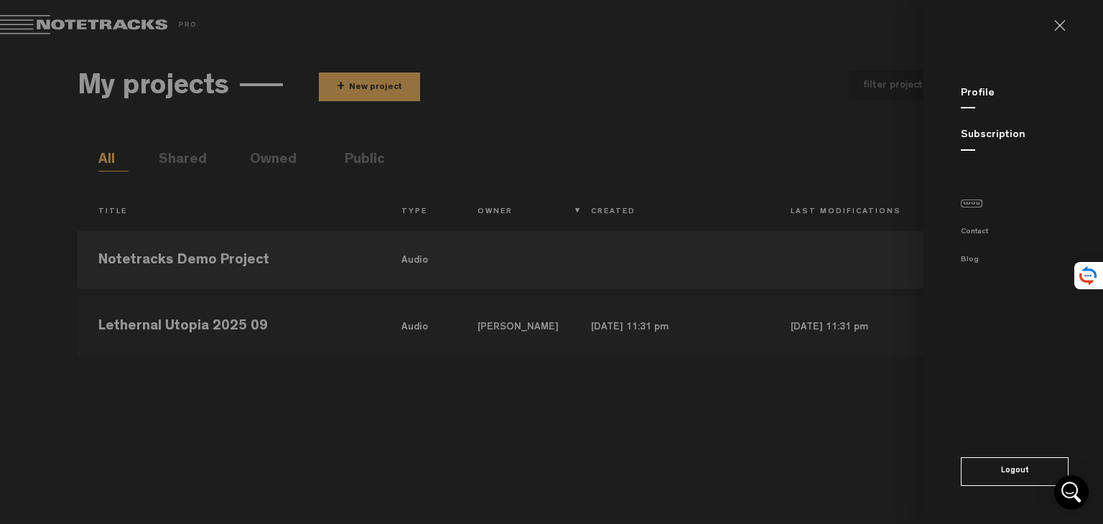
click at [976, 205] on link "About" at bounding box center [972, 204] width 22 height 8
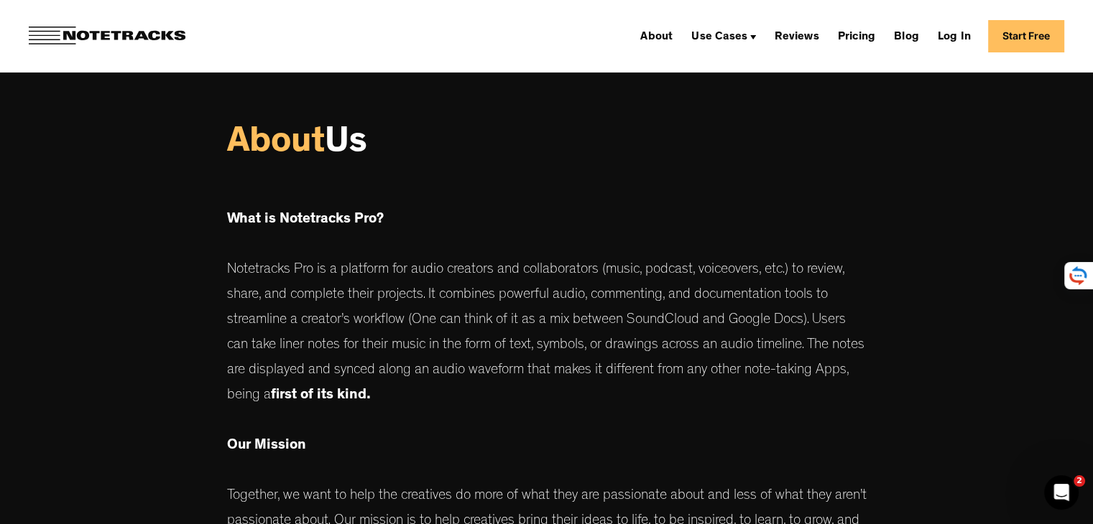
click at [1023, 39] on link "Start Free" at bounding box center [1026, 36] width 76 height 32
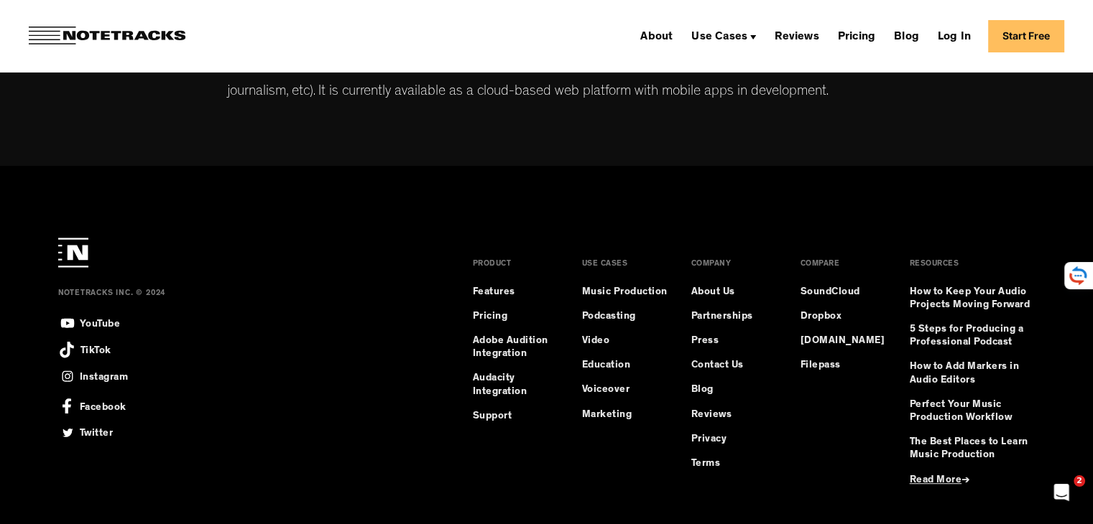
scroll to position [908, 0]
